Goal: Communication & Community: Answer question/provide support

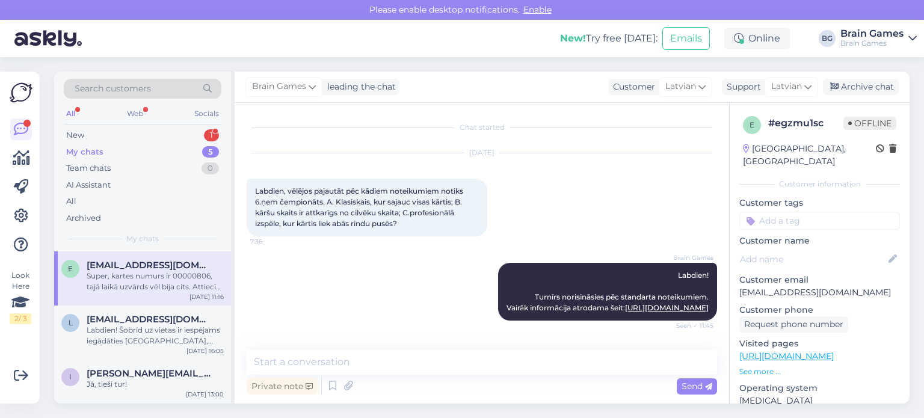
scroll to position [284, 0]
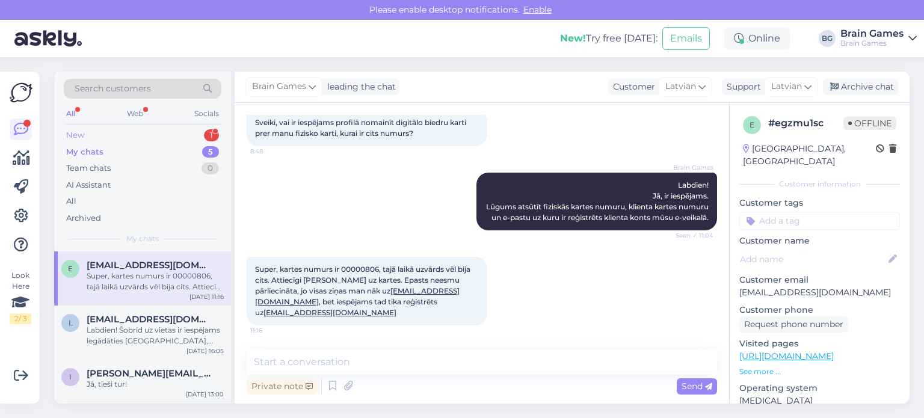
click at [83, 134] on div "New" at bounding box center [75, 135] width 18 height 12
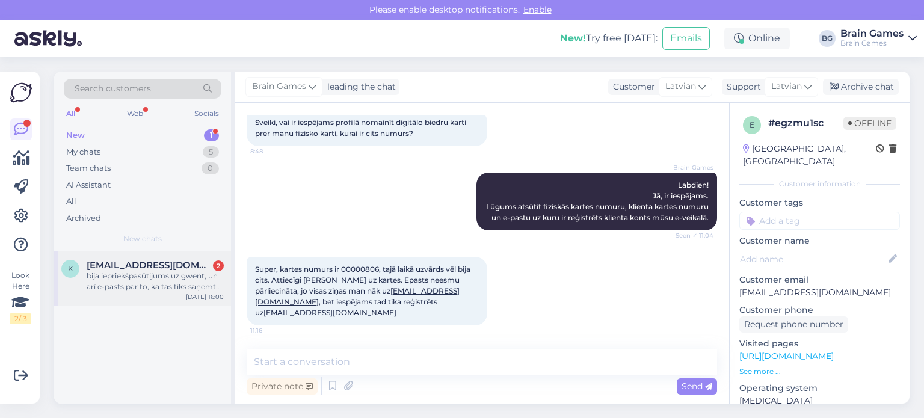
click at [173, 281] on div "bija iepriekšpasūtijums uz gwent, un arī e-pasts par to, ka tas tiks saņemts se…" at bounding box center [155, 282] width 137 height 22
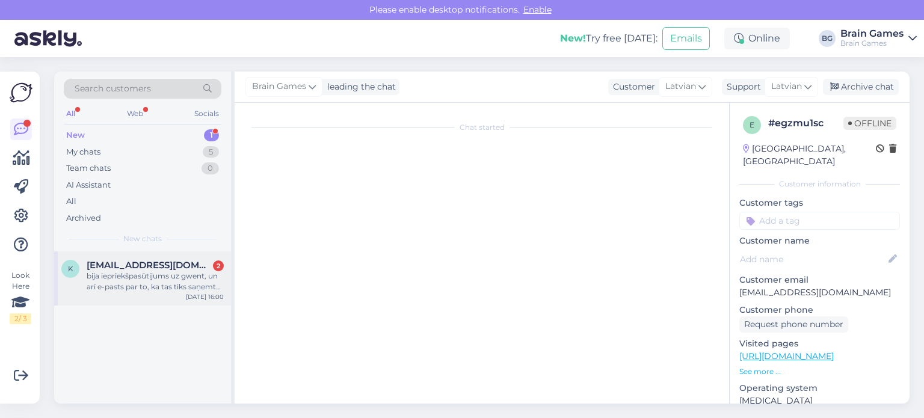
scroll to position [0, 0]
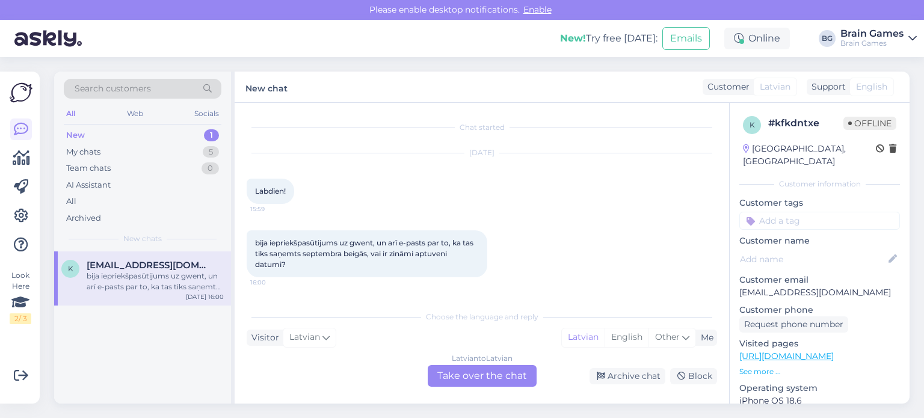
click at [480, 374] on div "Latvian to Latvian Take over the chat" at bounding box center [482, 376] width 109 height 22
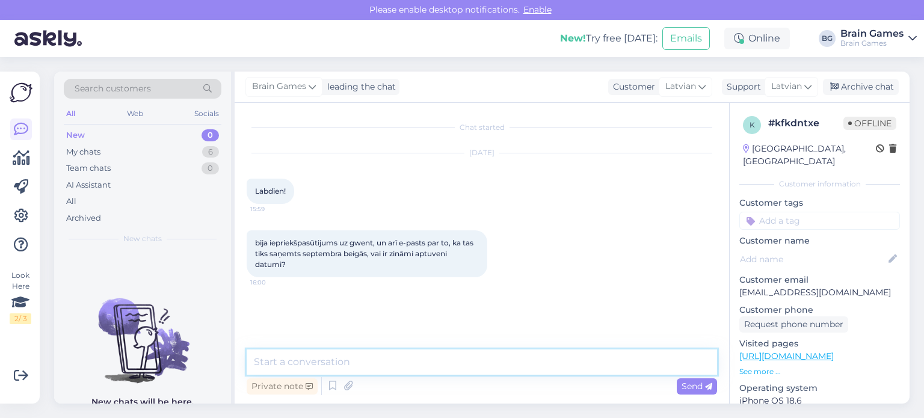
click at [457, 362] on textarea at bounding box center [482, 362] width 471 height 25
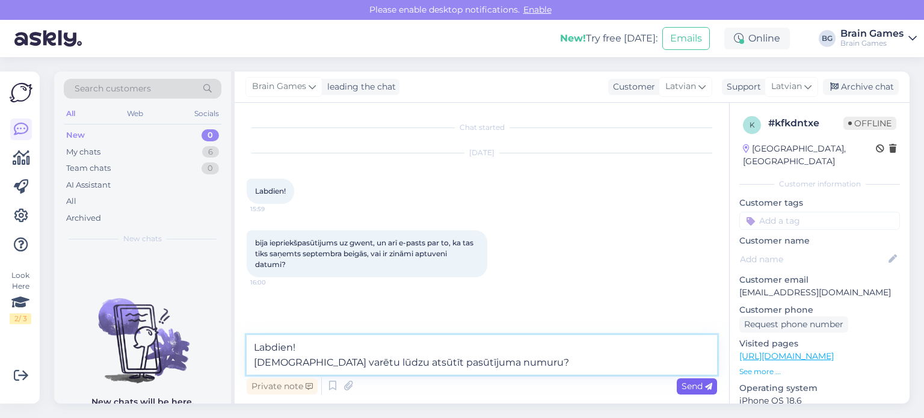
type textarea "Labdien! [DEMOGRAPHIC_DATA] varētu lūdzu atsūtīt pasūtījuma numuru?"
click at [705, 385] on icon at bounding box center [708, 386] width 7 height 7
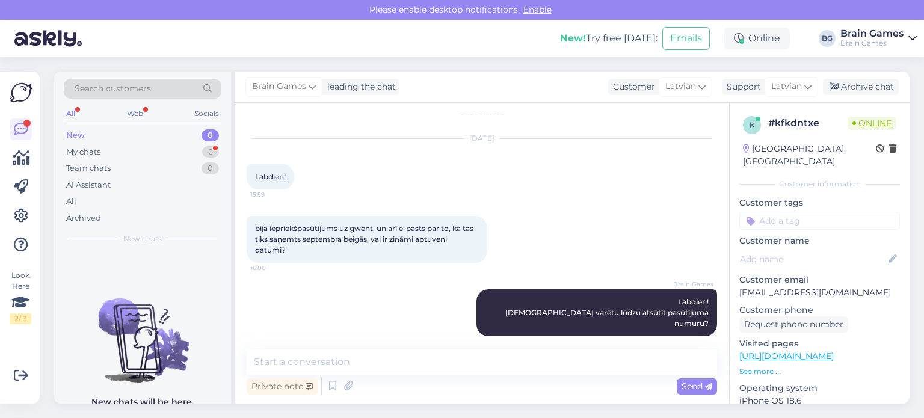
scroll to position [66, 0]
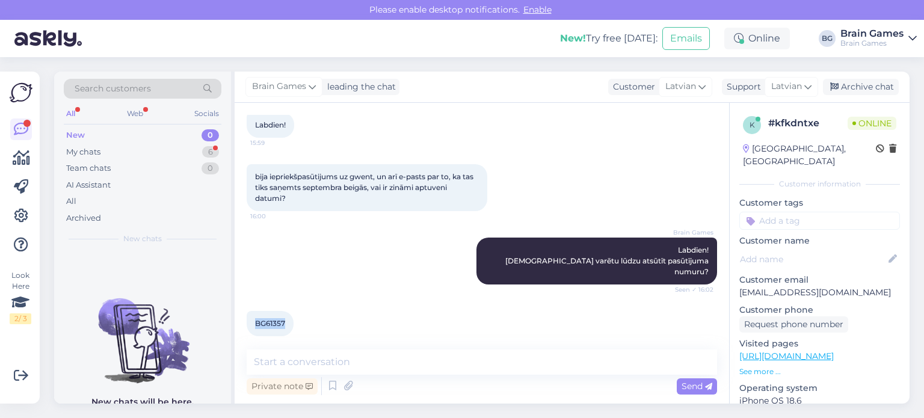
drag, startPoint x: 284, startPoint y: 312, endPoint x: 256, endPoint y: 314, distance: 28.3
click at [256, 319] on span "BG61357" at bounding box center [270, 323] width 30 height 9
copy span "BG61357"
click at [385, 363] on textarea at bounding box center [482, 362] width 471 height 25
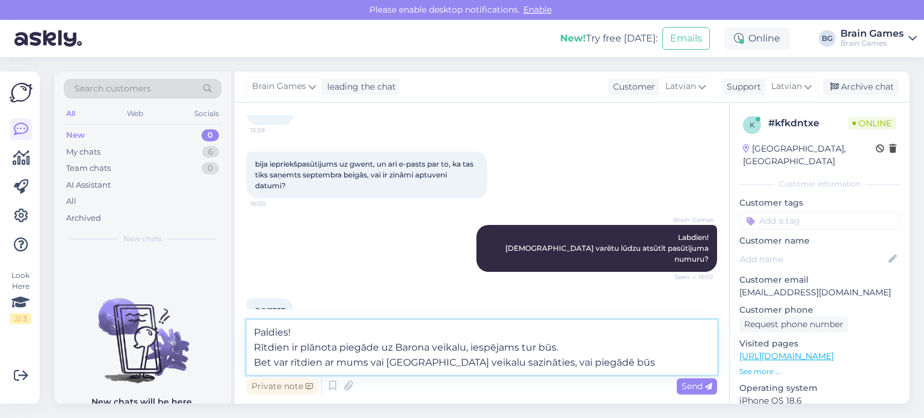
click at [385, 360] on textarea "Paldies! Rītdien ir plānota piegāde uz Barona veikalu, iespējams tur būs. Bet v…" at bounding box center [482, 347] width 471 height 55
click at [638, 365] on textarea "Paldies! Rītdien ir plānota piegāde uz Barona veikalu, iespējams tur būs. Bet v…" at bounding box center [482, 347] width 471 height 55
type textarea "Paldies! Rītdien ir plānota piegāde uz Barona veikalu, iespējams tur būs. Bet v…"
click at [691, 388] on span "Send" at bounding box center [697, 386] width 31 height 11
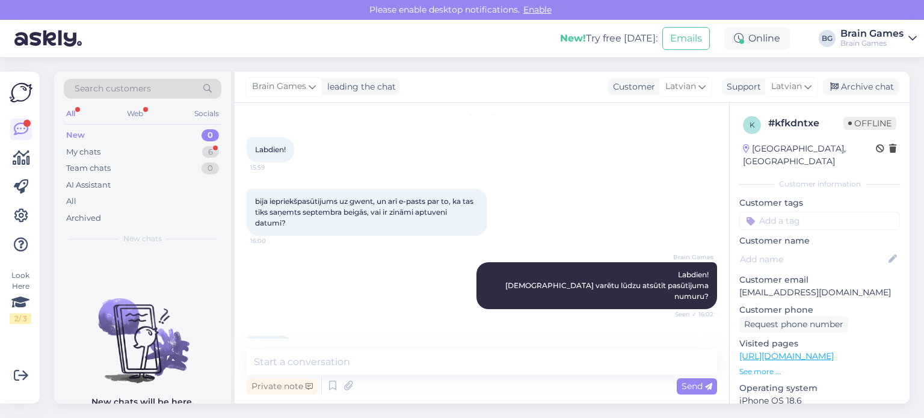
scroll to position [60, 0]
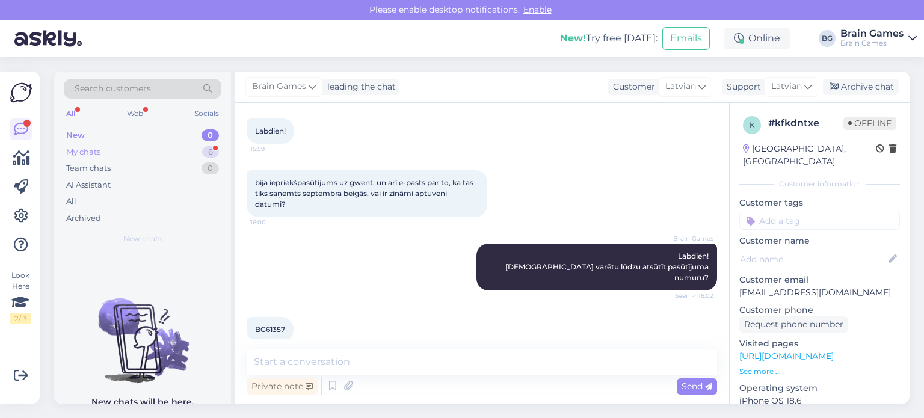
drag, startPoint x: 170, startPoint y: 149, endPoint x: 176, endPoint y: 155, distance: 8.9
click at [169, 149] on div "My chats 6" at bounding box center [143, 152] width 158 height 17
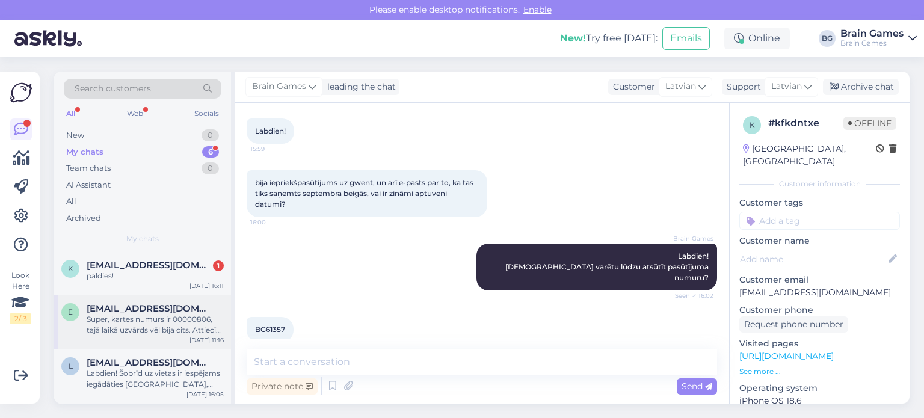
click at [128, 321] on div "Super, kartes numurs ir 00000806, tajā laikā uzvārds vēl bija cits. Attiecīgi […" at bounding box center [155, 325] width 137 height 22
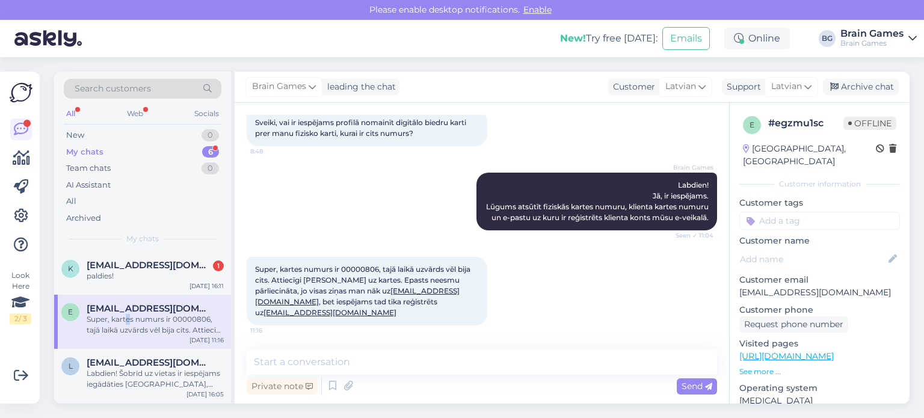
scroll to position [284, 0]
drag, startPoint x: 344, startPoint y: 269, endPoint x: 380, endPoint y: 269, distance: 36.1
click at [380, 269] on span "Super, kartes numurs ir 00000806, tajā laikā uzvārds vēl bija cits. Attiecīgi […" at bounding box center [363, 291] width 217 height 52
copy span "00000806"
click at [451, 360] on textarea at bounding box center [482, 362] width 471 height 25
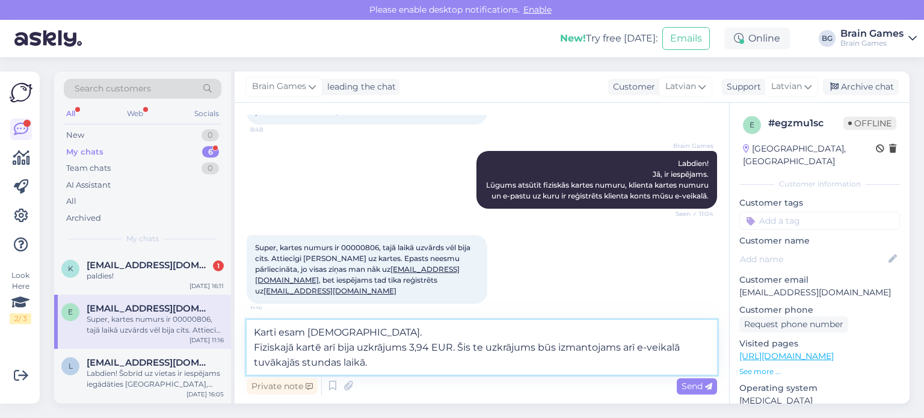
scroll to position [313, 0]
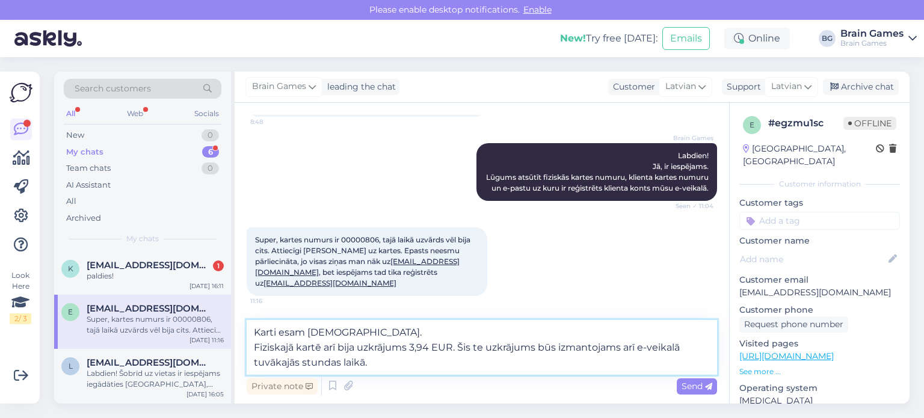
click at [400, 368] on textarea "Karti esam [DEMOGRAPHIC_DATA]. Fiziskajā kartē arī bija uzkrājums 3,94 EUR. Šis…" at bounding box center [482, 347] width 471 height 55
drag, startPoint x: 356, startPoint y: 274, endPoint x: 407, endPoint y: 276, distance: 50.6
click at [405, 275] on span "Super, kartes numurs ir 00000806, tajā laikā uzvārds vēl bija cits. Attiecīgi […" at bounding box center [363, 261] width 217 height 52
click at [418, 333] on textarea "Karti esam [DEMOGRAPHIC_DATA]. Fiziskajā kartē arī bija uzkrājums 3,94 EUR. Šis…" at bounding box center [482, 347] width 471 height 55
click at [611, 366] on textarea "Karti esam [DEMOGRAPHIC_DATA]. Fiziskajā kartē arī bija uzkrājums 3,94 EUR. Šis…" at bounding box center [482, 347] width 471 height 55
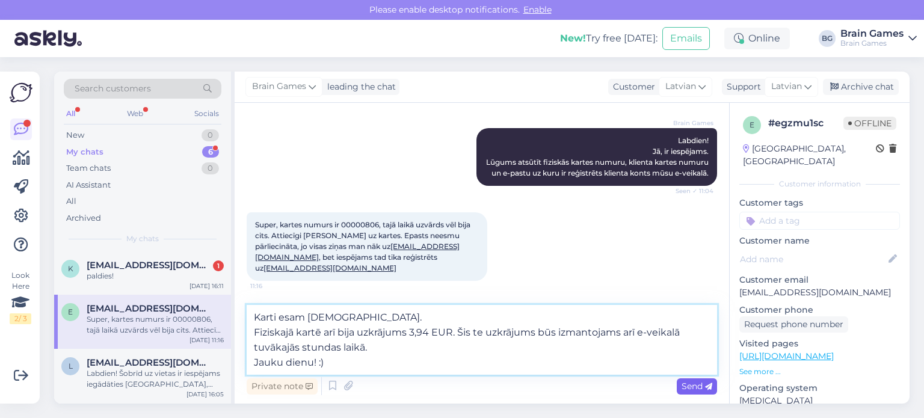
type textarea "Karti esam [DEMOGRAPHIC_DATA]. Fiziskajā kartē arī bija uzkrājums 3,94 EUR. Šis…"
click at [698, 380] on div "Send" at bounding box center [697, 387] width 40 height 16
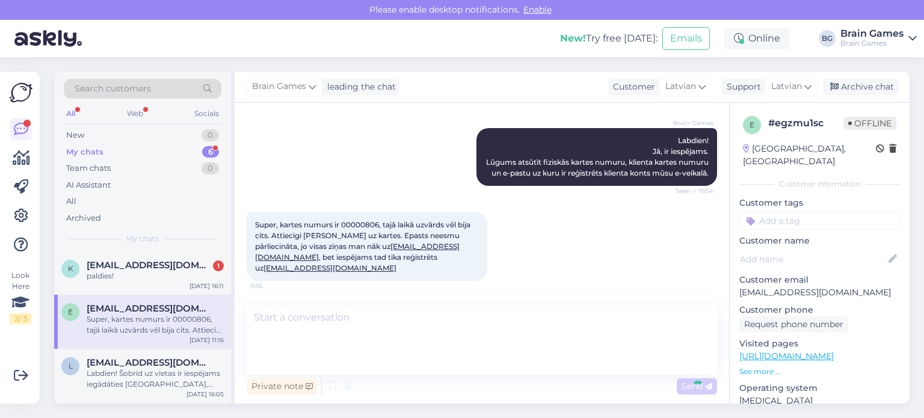
scroll to position [368, 0]
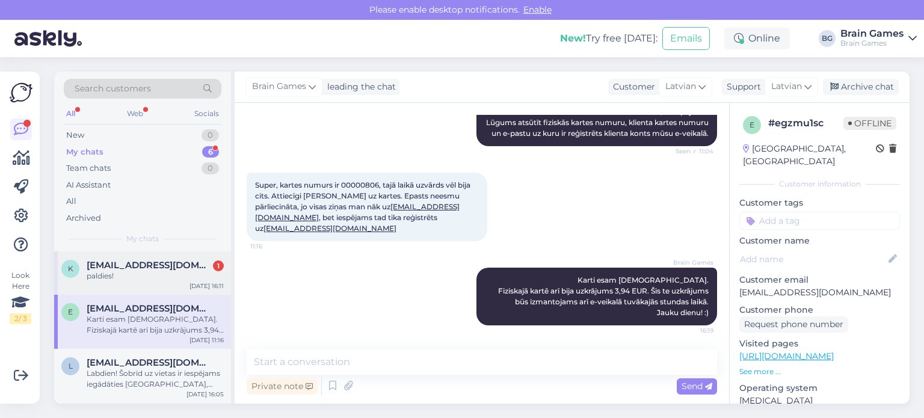
click at [145, 269] on span "[EMAIL_ADDRESS][DOMAIN_NAME]" at bounding box center [149, 265] width 125 height 11
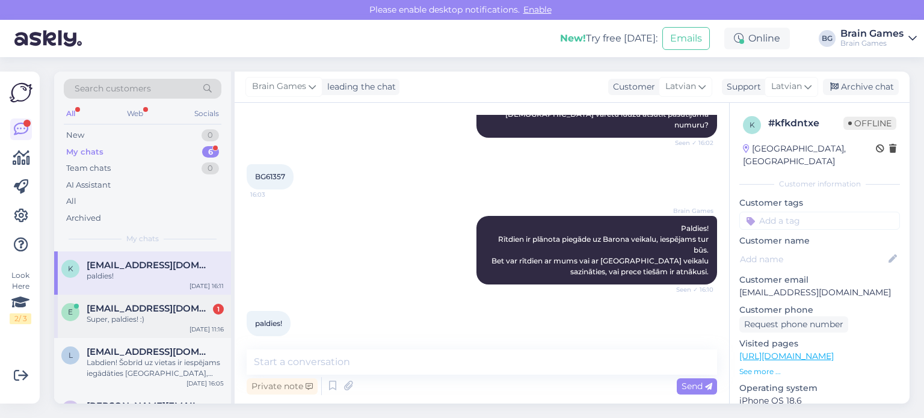
click at [161, 315] on div "Super, paldies! :)" at bounding box center [155, 319] width 137 height 11
